Goal: Information Seeking & Learning: Learn about a topic

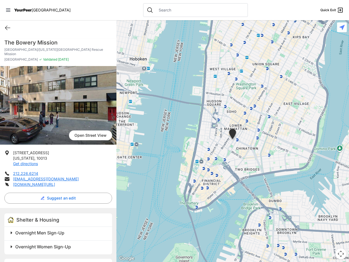
click at [8, 10] on icon at bounding box center [8, 9] width 4 height 3
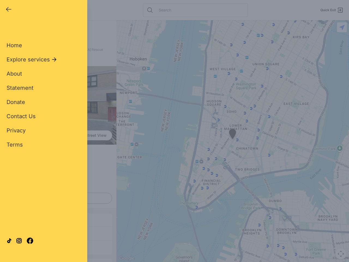
click at [8, 28] on div "Home Explore services About Statement Donate Contact Us Privacy Terms" at bounding box center [44, 86] width 74 height 124
click at [57, 194] on div "Single Adult Families Soup Kitchen Food Pantry Toiletries Restrooms Showers Lau…" at bounding box center [44, 125] width 74 height 202
click at [11, 228] on div at bounding box center [44, 240] width 74 height 29
click at [59, 228] on div at bounding box center [44, 240] width 74 height 29
click at [11, 242] on icon at bounding box center [9, 240] width 5 height 5
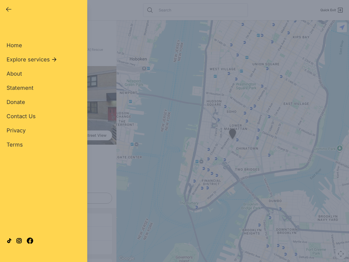
click at [59, 242] on div at bounding box center [44, 240] width 74 height 29
click at [233, 141] on div "Close panel YourPeer [GEOGRAPHIC_DATA] Quick Exit Single Adult Families Soup Ki…" at bounding box center [174, 131] width 349 height 262
